Goal: Information Seeking & Learning: Check status

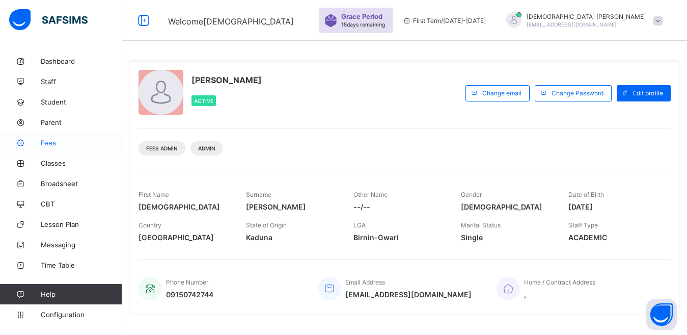
click at [49, 146] on span "Fees" at bounding box center [81, 142] width 81 height 8
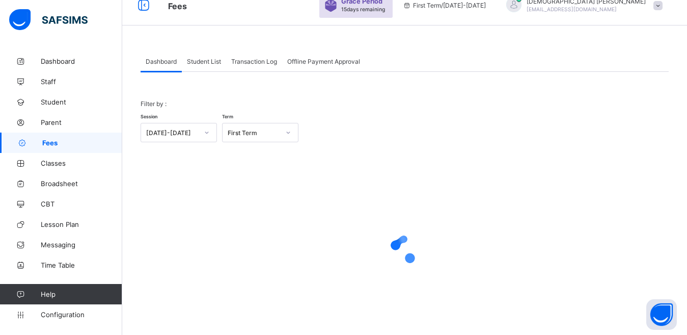
scroll to position [42, 0]
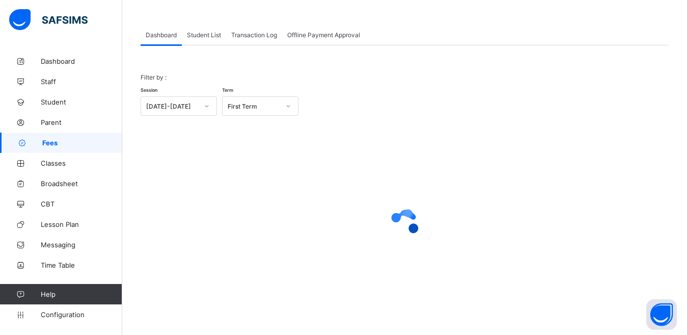
click at [205, 33] on div "Student List" at bounding box center [204, 34] width 44 height 20
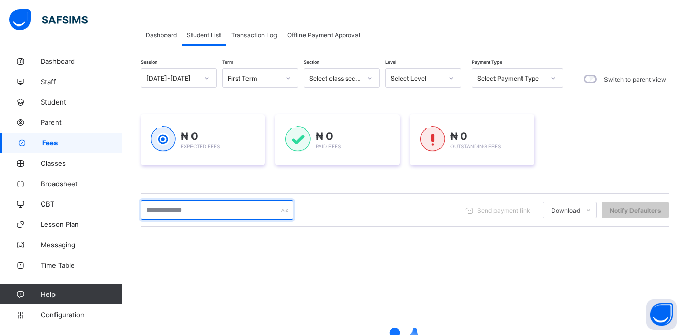
click at [186, 215] on input "text" at bounding box center [217, 209] width 153 height 19
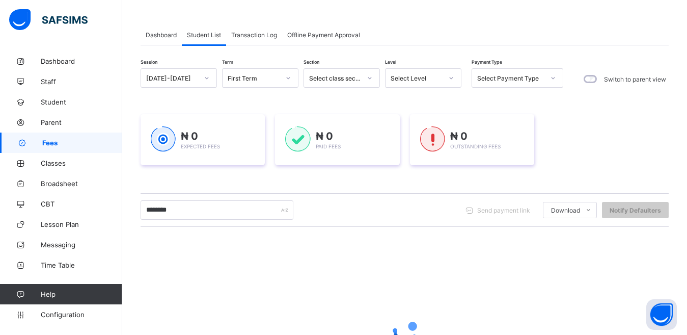
click at [214, 180] on div "Session [DATE]-[DATE] Term First Term Section Select class section Level Select…" at bounding box center [405, 248] width 528 height 361
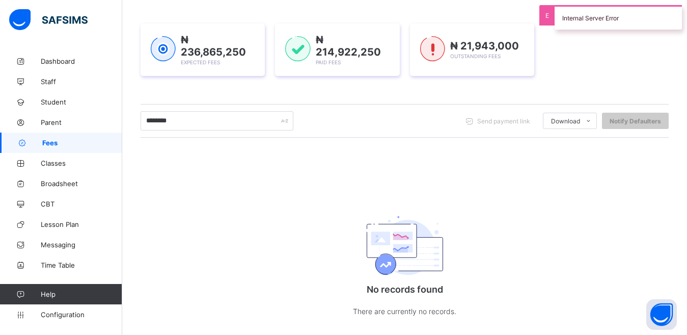
scroll to position [150, 0]
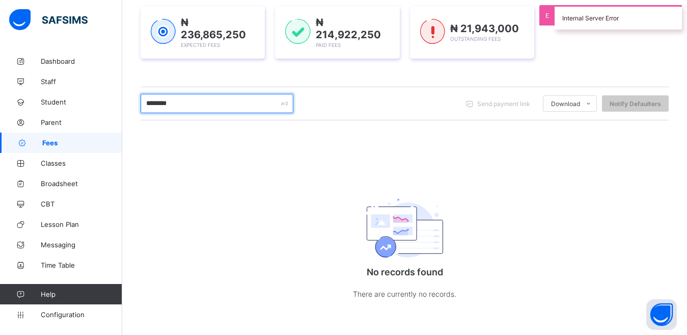
click at [215, 103] on input "********" at bounding box center [217, 103] width 153 height 19
type input "*"
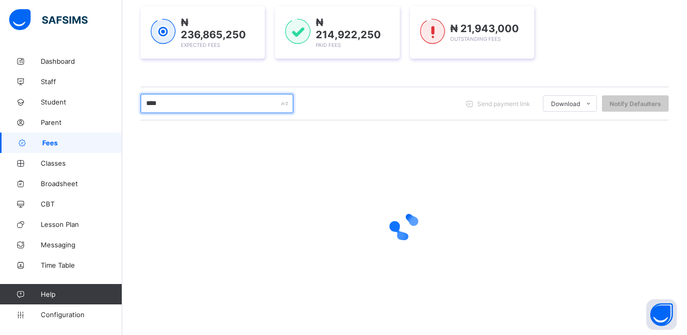
type input "****"
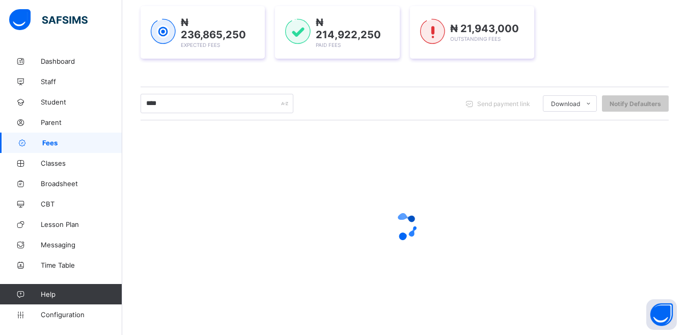
click at [263, 80] on div "Session [DATE]-[DATE] Term First Term Section Select class section Level Select…" at bounding box center [405, 141] width 528 height 363
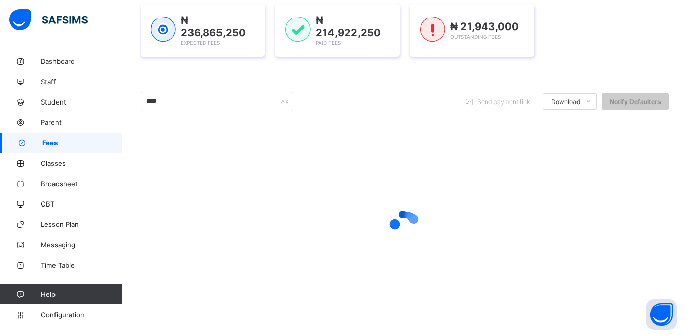
click at [300, 213] on div at bounding box center [405, 224] width 528 height 41
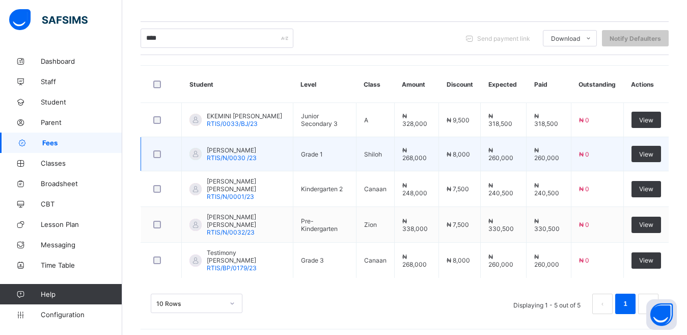
scroll to position [216, 0]
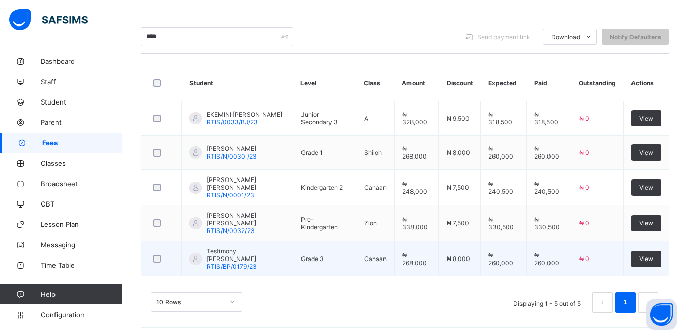
click at [239, 258] on span "Testimony [PERSON_NAME]" at bounding box center [246, 254] width 78 height 15
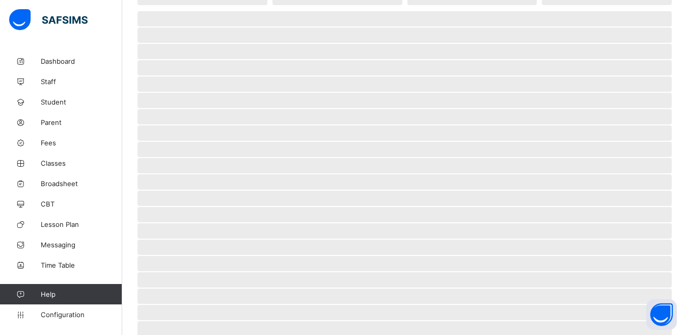
scroll to position [102, 0]
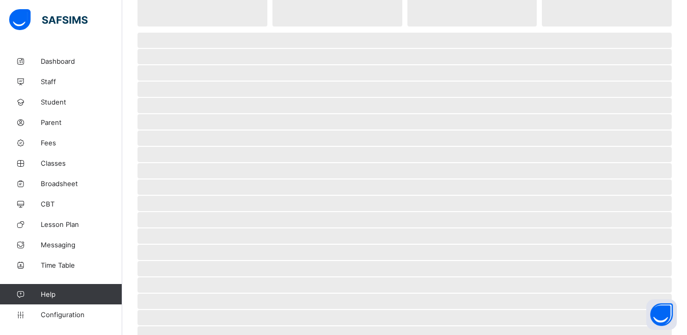
click at [573, 218] on span "‌" at bounding box center [404, 219] width 534 height 15
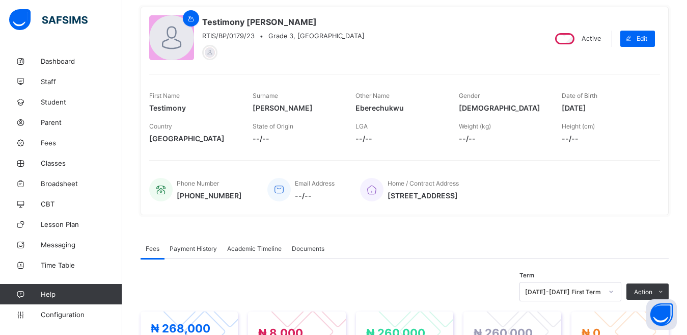
scroll to position [0, 0]
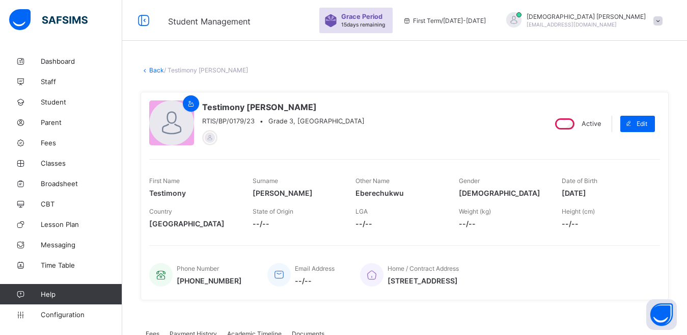
click at [149, 70] on link "Back" at bounding box center [156, 70] width 15 height 8
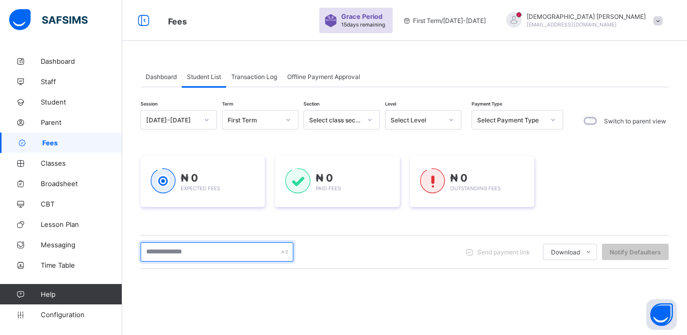
click at [204, 253] on input "text" at bounding box center [217, 251] width 153 height 19
type input "********"
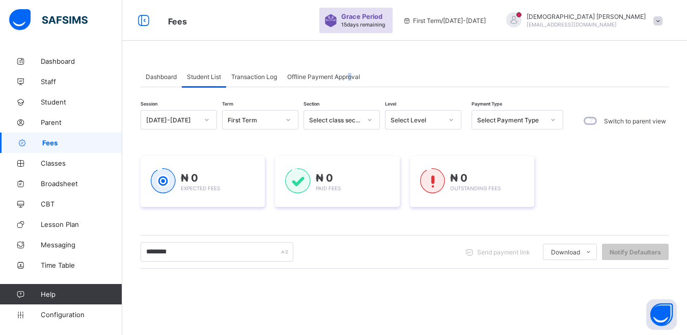
click at [354, 48] on div "Dashboard Student List Transaction Log Offline Payment Approval Student List Mo…" at bounding box center [404, 243] width 565 height 486
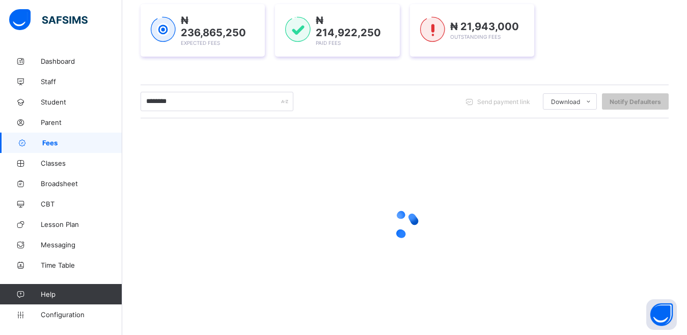
click at [419, 133] on div at bounding box center [405, 223] width 528 height 193
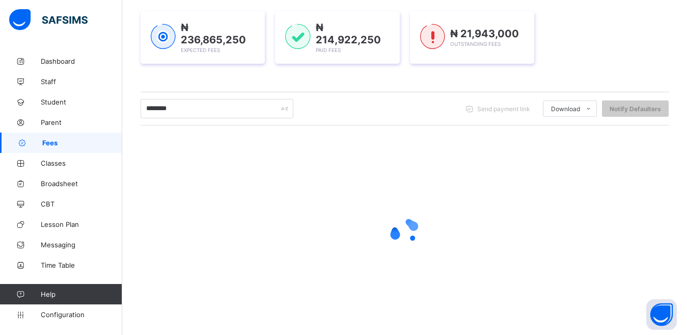
scroll to position [152, 0]
click at [203, 213] on div at bounding box center [405, 231] width 528 height 41
click at [204, 213] on div at bounding box center [405, 231] width 528 height 41
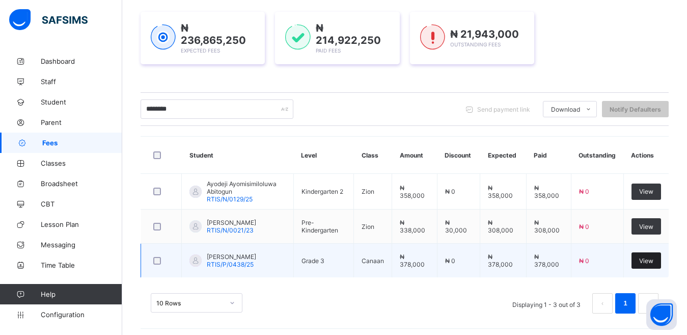
click at [653, 258] on span "View" at bounding box center [646, 261] width 14 height 8
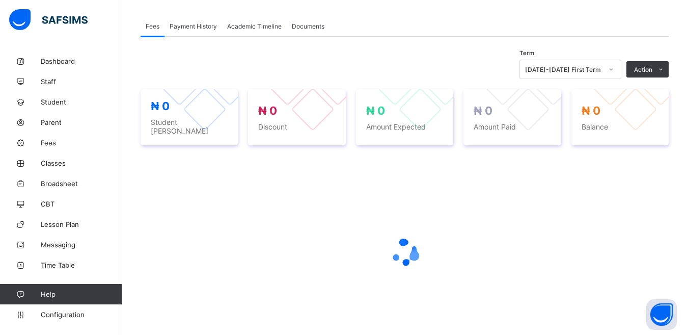
scroll to position [166, 0]
